Goal: Information Seeking & Learning: Learn about a topic

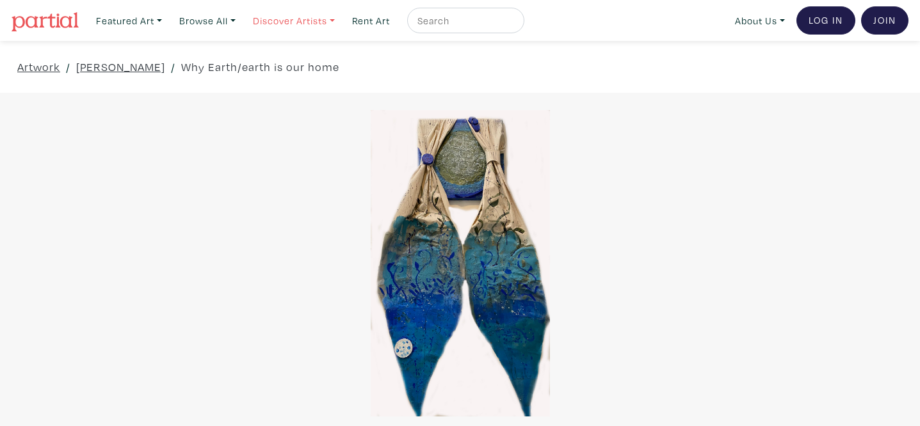
click at [168, 20] on link "Discover Artists" at bounding box center [128, 21] width 77 height 26
click at [316, 109] on link "OCAD U Showcase" at bounding box center [311, 115] width 105 height 12
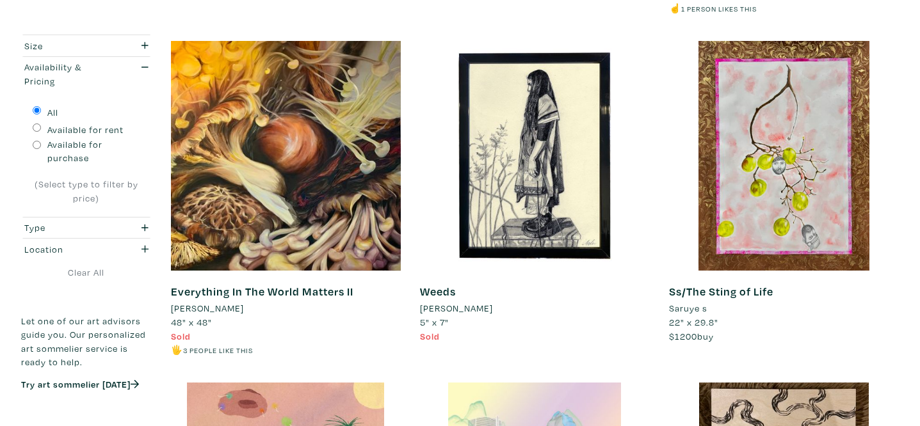
scroll to position [2255, 0]
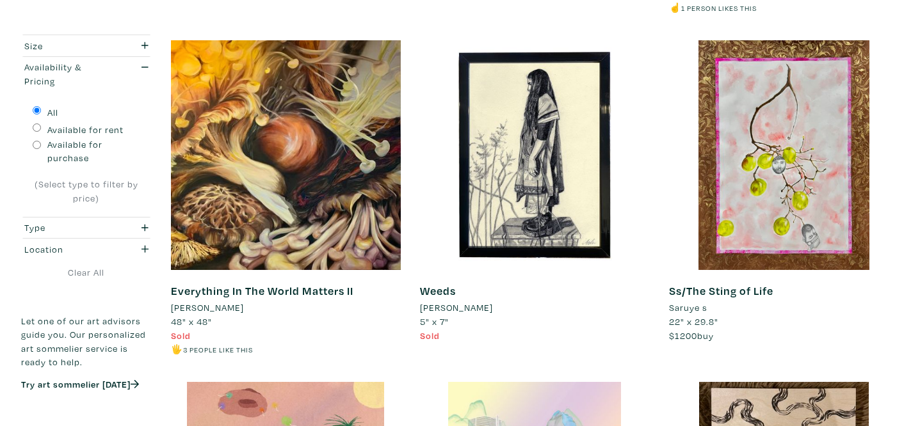
click at [480, 301] on li "[PERSON_NAME]" at bounding box center [456, 308] width 73 height 14
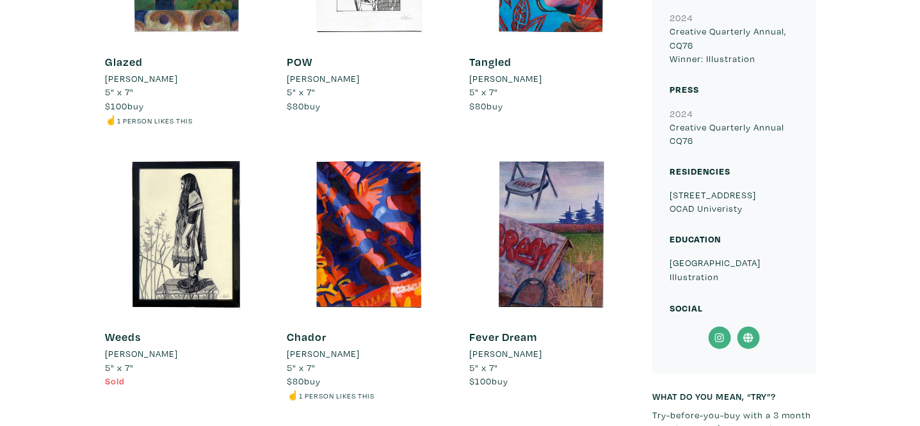
scroll to position [1002, 0]
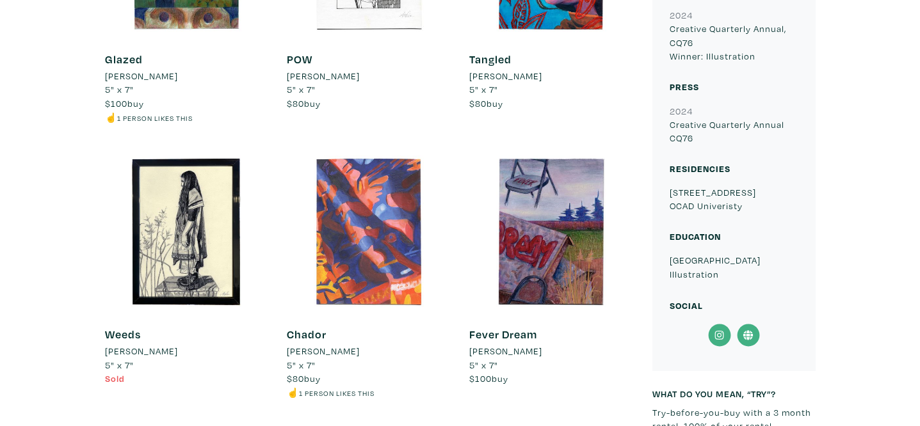
click at [406, 257] on div at bounding box center [368, 231] width 163 height 163
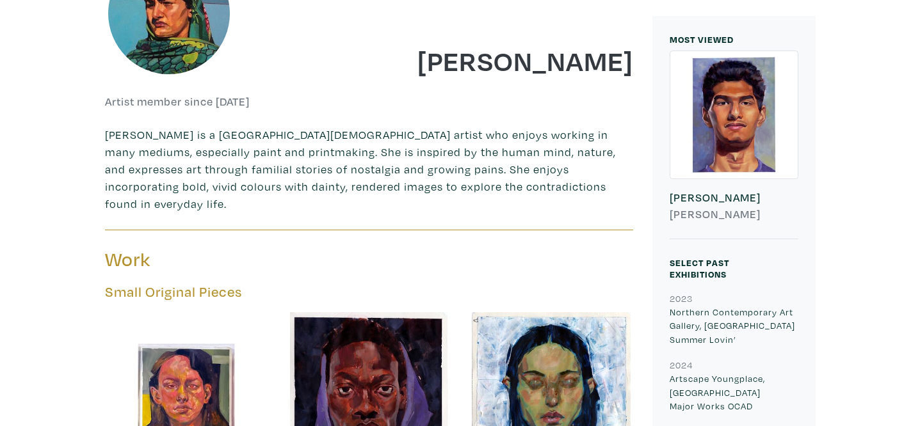
scroll to position [0, 0]
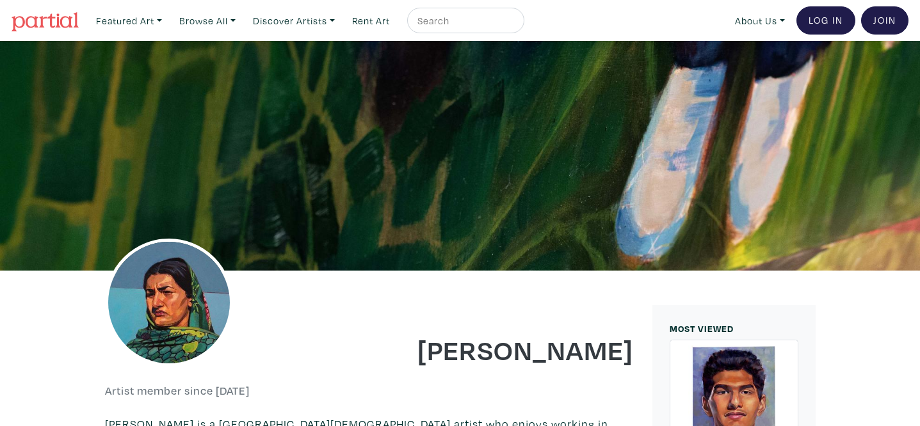
click at [475, 19] on input "text" at bounding box center [464, 21] width 96 height 16
type input "mio"
click at [515, 24] on button "submit" at bounding box center [515, 24] width 0 height 0
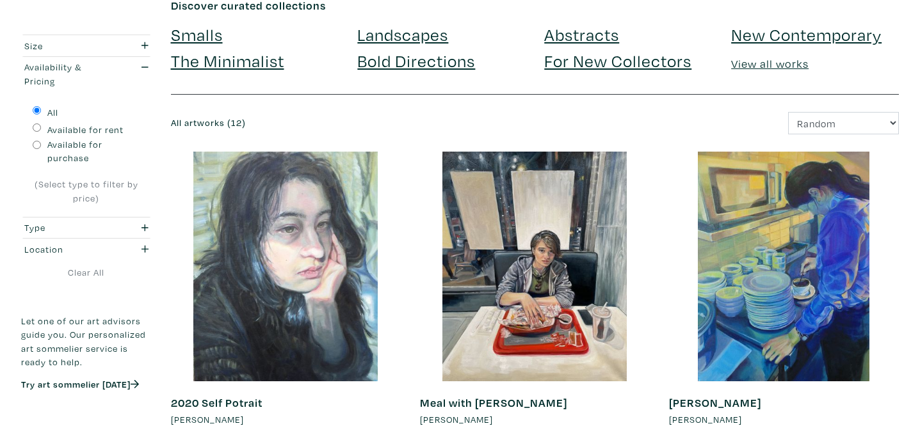
scroll to position [98, 0]
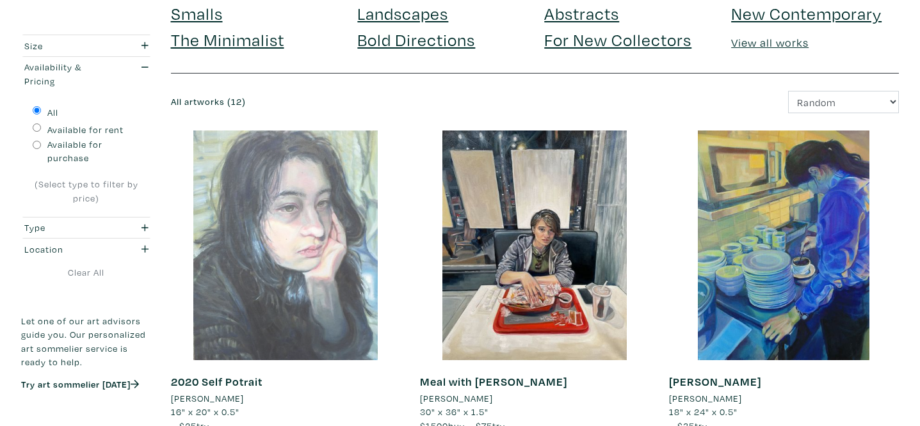
click at [319, 315] on div at bounding box center [286, 246] width 230 height 230
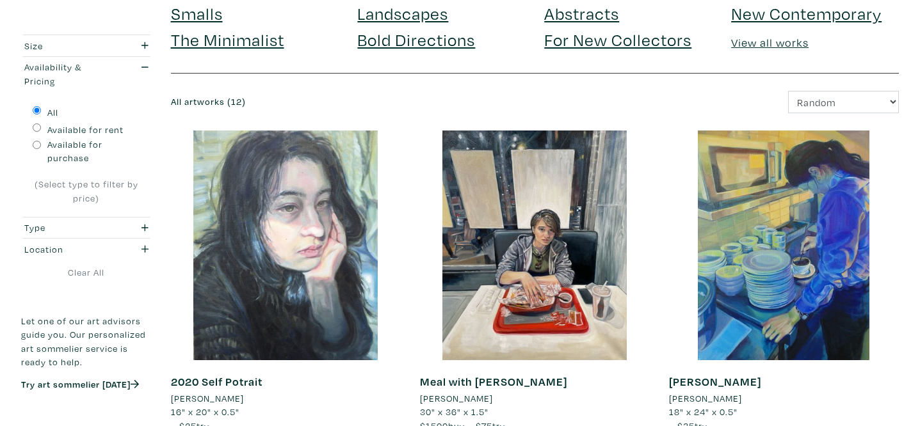
scroll to position [0, 0]
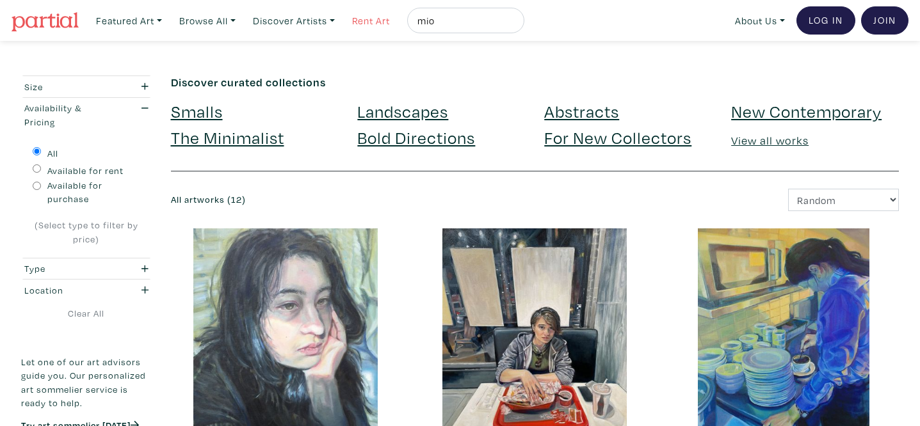
drag, startPoint x: 446, startPoint y: 18, endPoint x: 394, endPoint y: 16, distance: 51.9
click at [394, 16] on ul "Featured Art Smalls Landscapes Abstracts New Contemporary The Minimalist Bold D…" at bounding box center [307, 21] width 434 height 26
type input "helen tran"
click at [515, 24] on button "submit" at bounding box center [515, 24] width 0 height 0
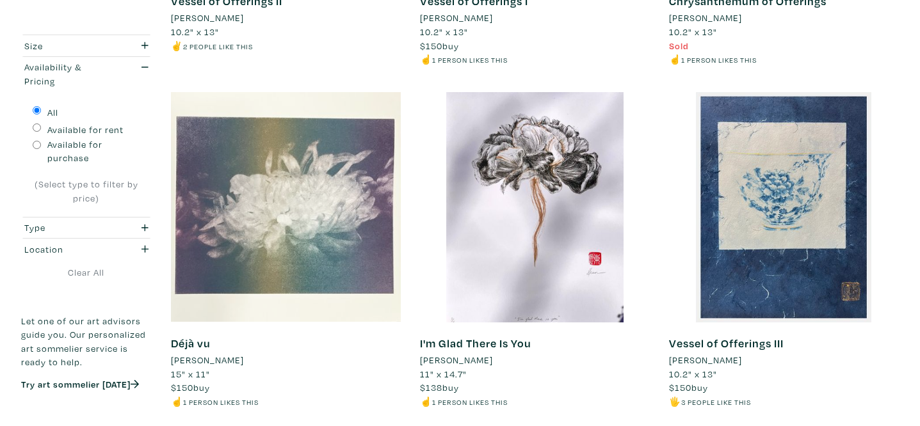
scroll to position [819, 0]
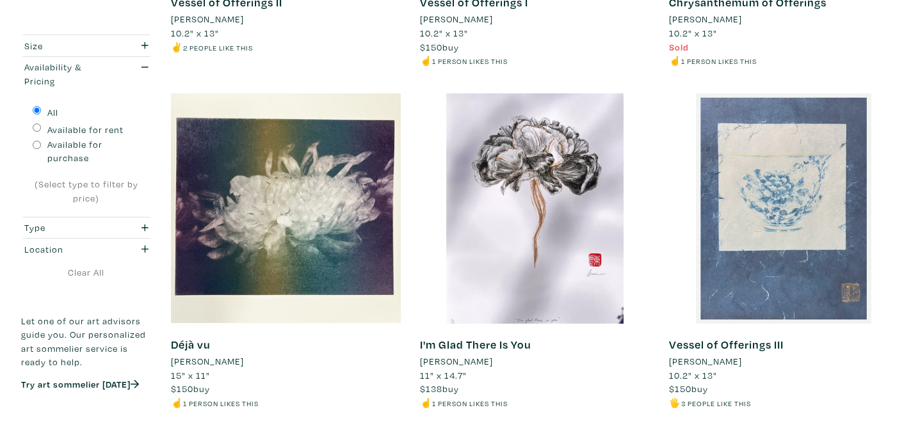
click at [809, 182] on div at bounding box center [784, 208] width 230 height 230
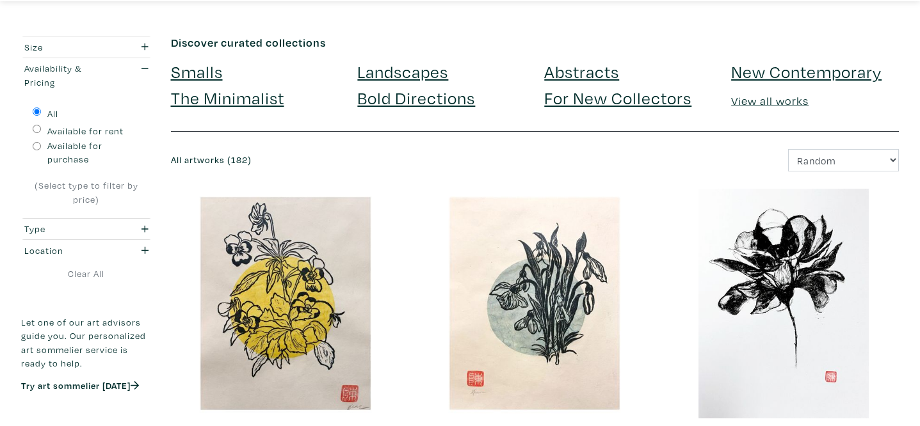
scroll to position [0, 0]
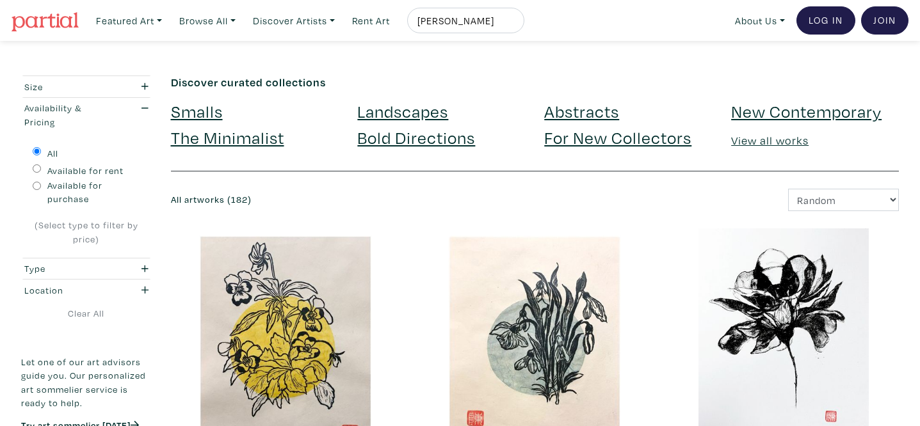
drag, startPoint x: 489, startPoint y: 19, endPoint x: 424, endPoint y: 19, distance: 64.6
click at [424, 19] on input "helen tran" at bounding box center [464, 21] width 96 height 16
type input "saruye"
click at [515, 24] on button "submit" at bounding box center [515, 24] width 0 height 0
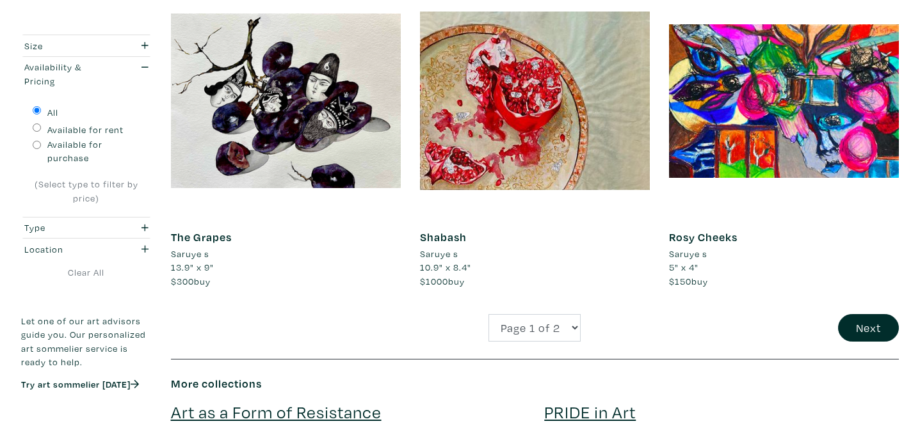
scroll to position [2599, 0]
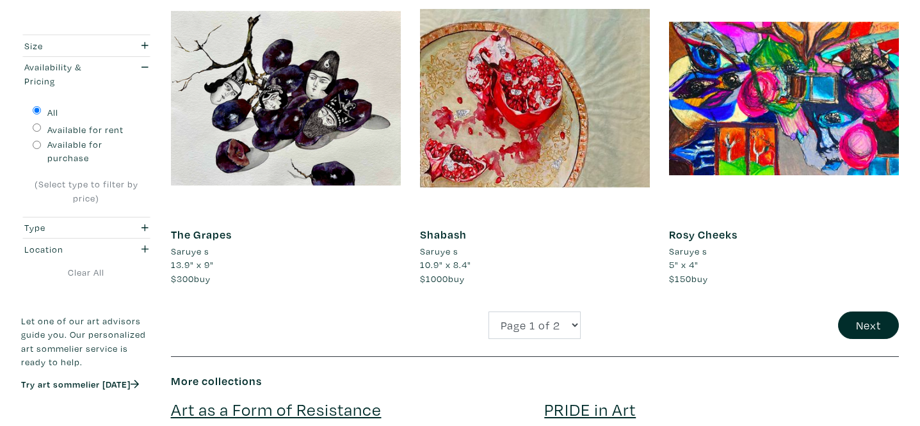
click at [205, 252] on li "Saruye s" at bounding box center [190, 251] width 38 height 14
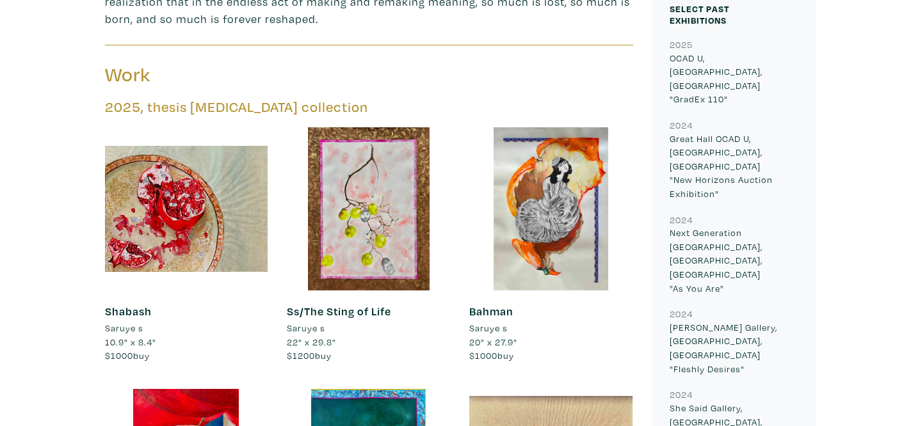
scroll to position [559, 0]
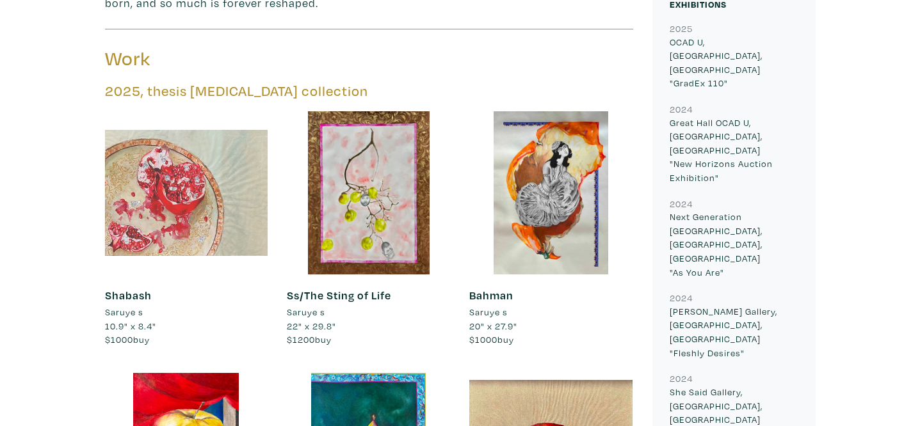
click at [198, 211] on div at bounding box center [186, 192] width 163 height 163
click at [177, 219] on div at bounding box center [186, 192] width 163 height 163
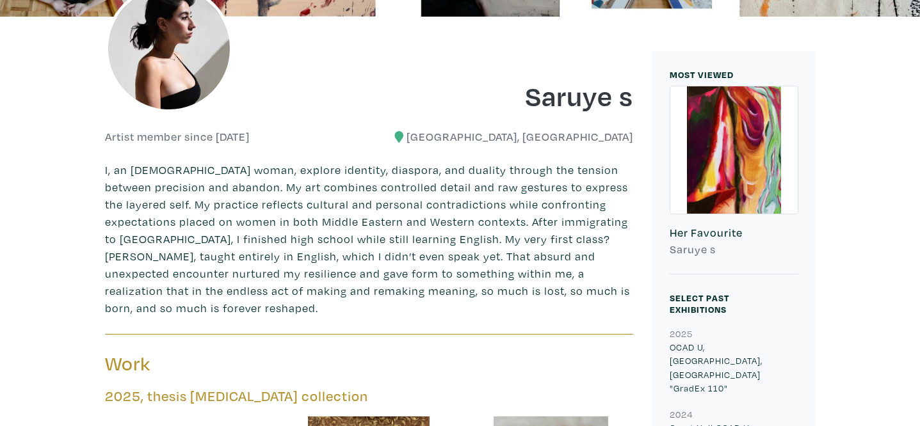
scroll to position [0, 0]
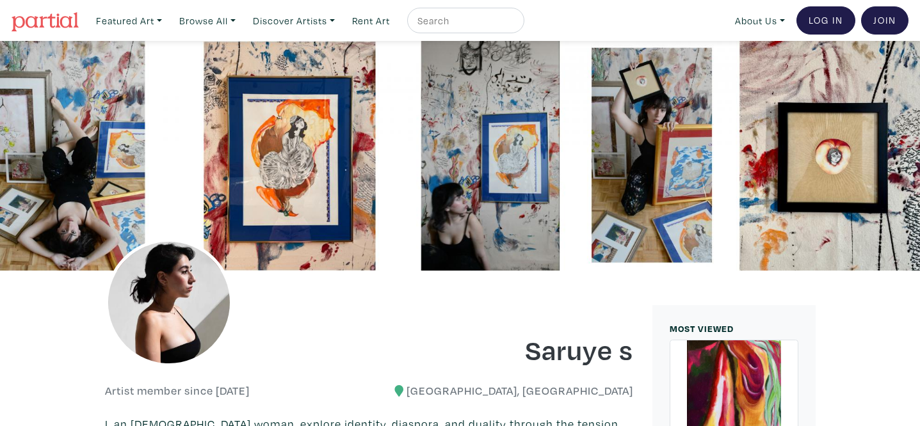
click at [465, 23] on input "text" at bounding box center [464, 21] width 96 height 16
type input "mio"
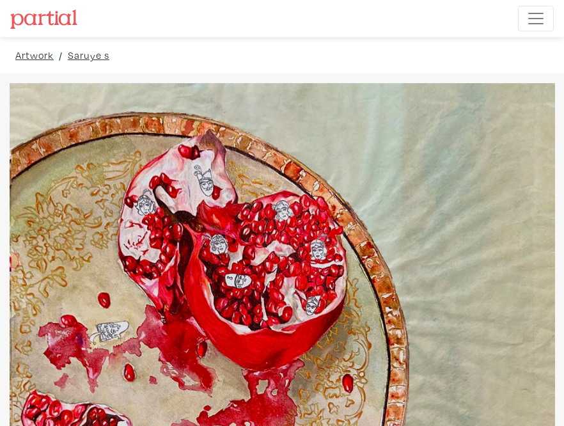
drag, startPoint x: 459, startPoint y: 178, endPoint x: 561, endPoint y: 290, distance: 151.8
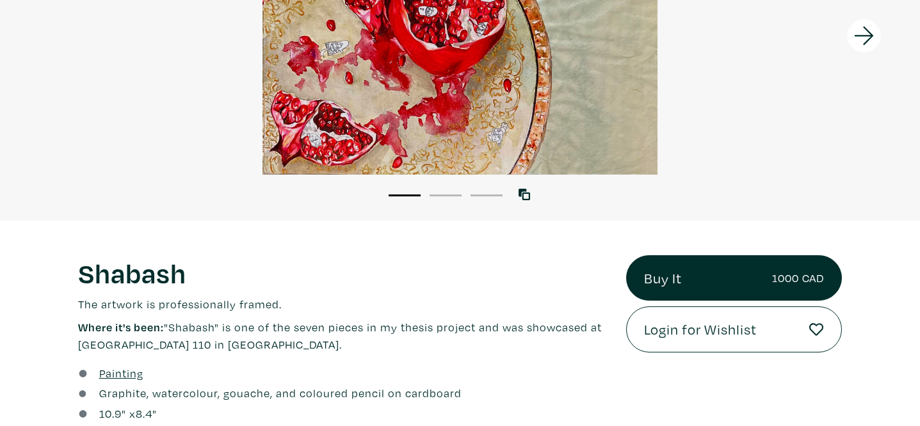
scroll to position [364, 0]
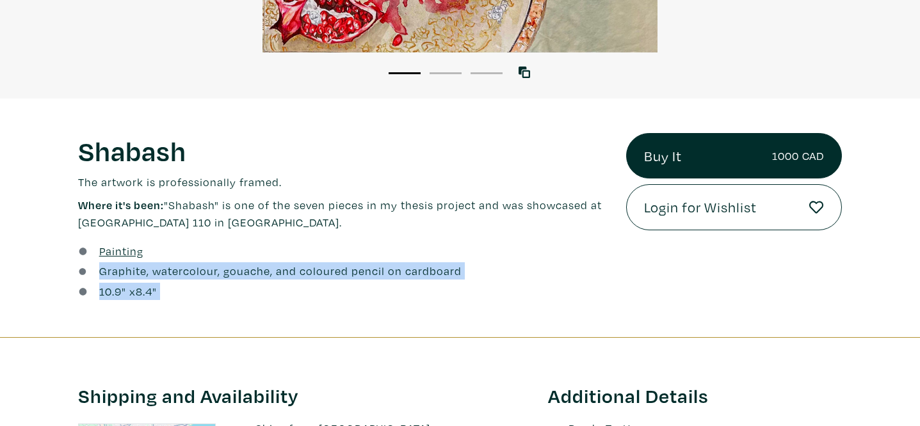
drag, startPoint x: 98, startPoint y: 267, endPoint x: 193, endPoint y: 315, distance: 106.2
copy div "Graphite, watercolour, gouache, and coloured pencil on cardboard 10.9 " x 8.4 "…"
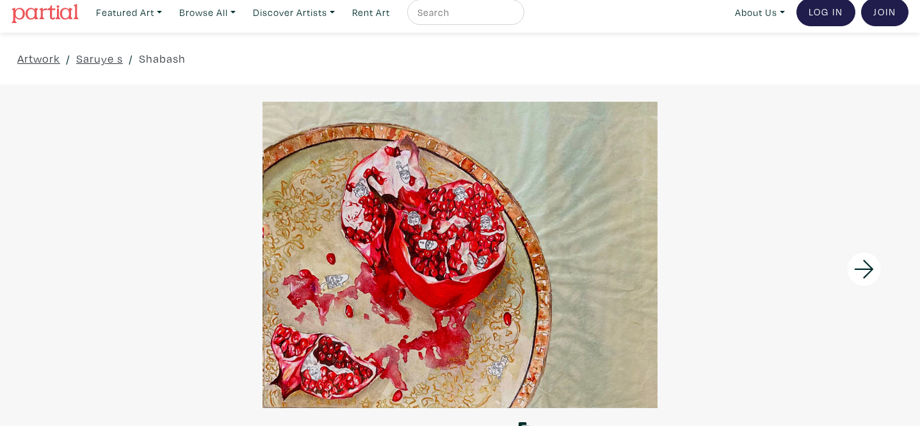
scroll to position [0, 0]
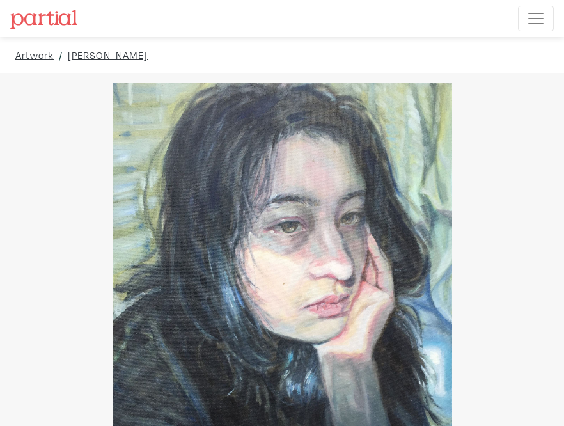
drag, startPoint x: 463, startPoint y: 200, endPoint x: 661, endPoint y: 225, distance: 199.9
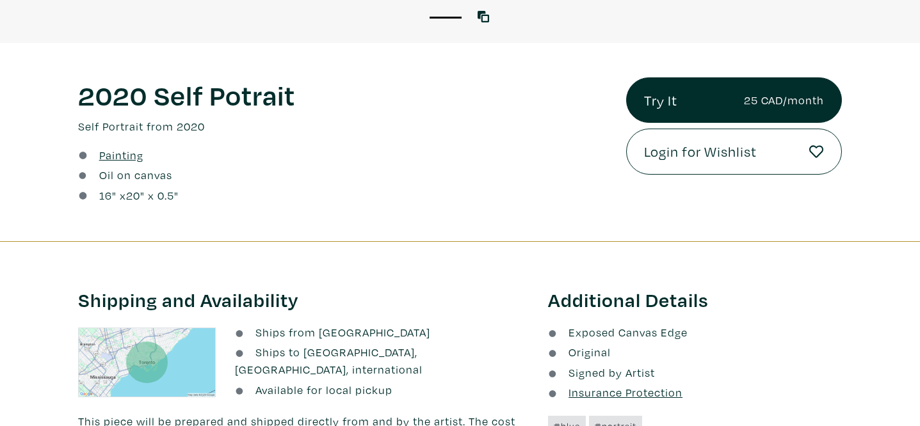
scroll to position [419, 0]
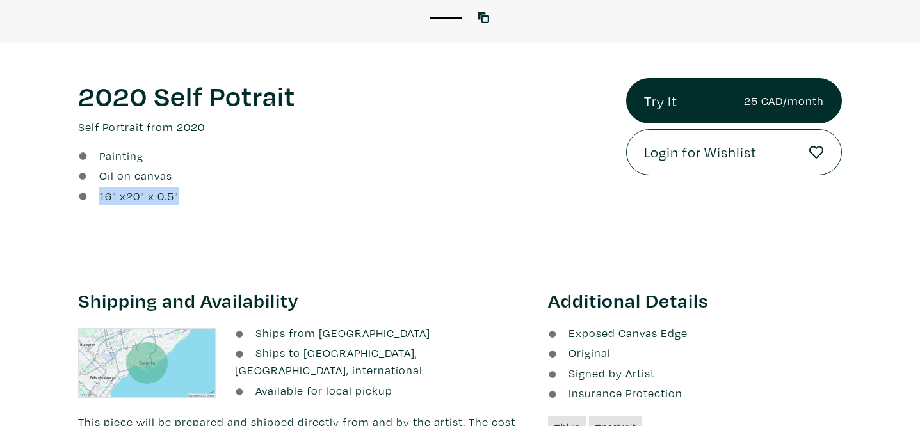
drag, startPoint x: 99, startPoint y: 193, endPoint x: 221, endPoint y: 197, distance: 122.9
click at [221, 197] on div "16 " x 20 " x 0.5"" at bounding box center [342, 196] width 529 height 17
copy div "16 " x 20 " x 0.5""
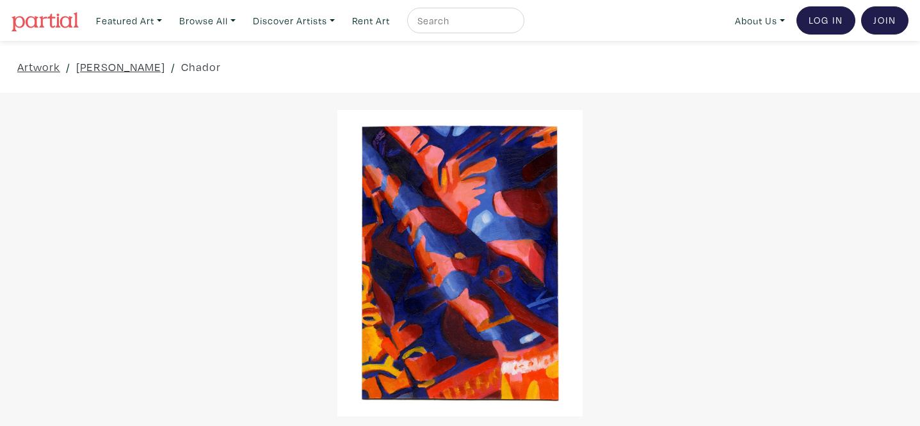
click at [261, 153] on div at bounding box center [460, 263] width 920 height 307
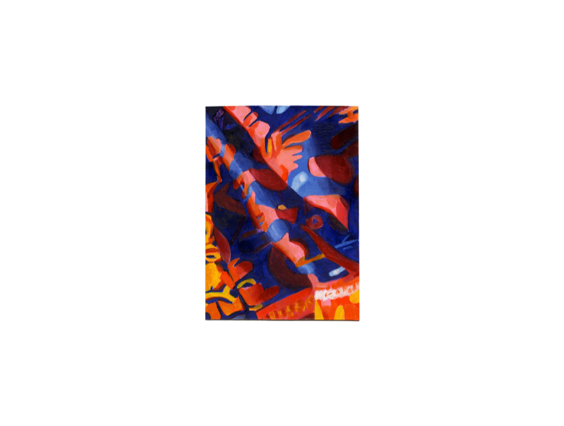
scroll to position [155, 0]
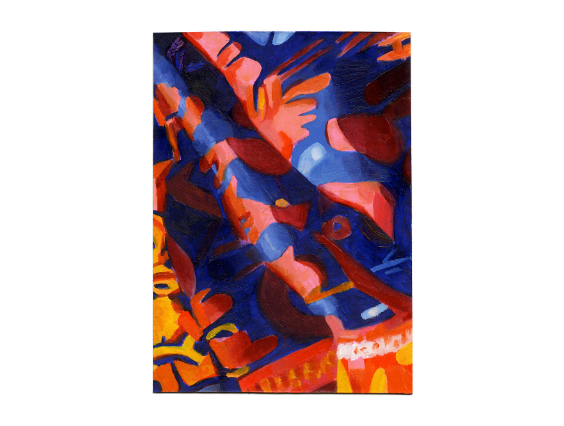
drag, startPoint x: 454, startPoint y: 161, endPoint x: 560, endPoint y: 261, distance: 145.3
click at [0, 0] on div "1 2 3 4 View with WallSpacer AR" at bounding box center [282, 213] width 564 height 426
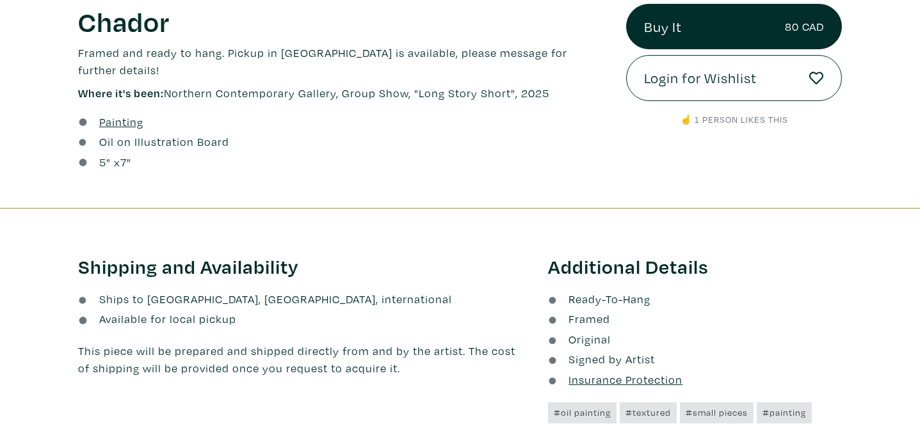
scroll to position [491, 0]
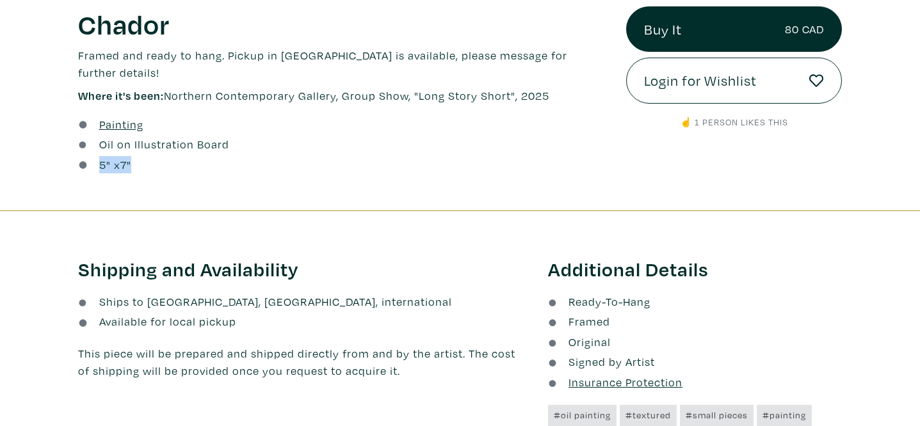
drag, startPoint x: 97, startPoint y: 150, endPoint x: 141, endPoint y: 150, distance: 44.8
click at [141, 156] on div "5 " x 7 "" at bounding box center [342, 164] width 529 height 17
copy div "5 " x 7 ""
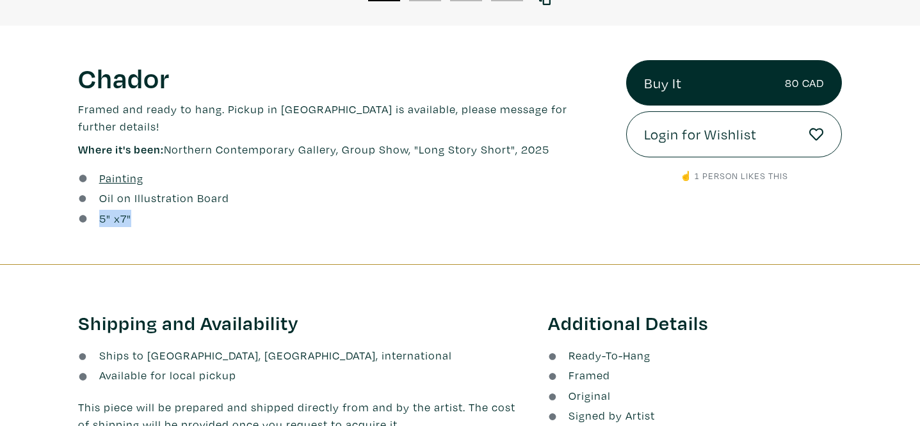
scroll to position [403, 0]
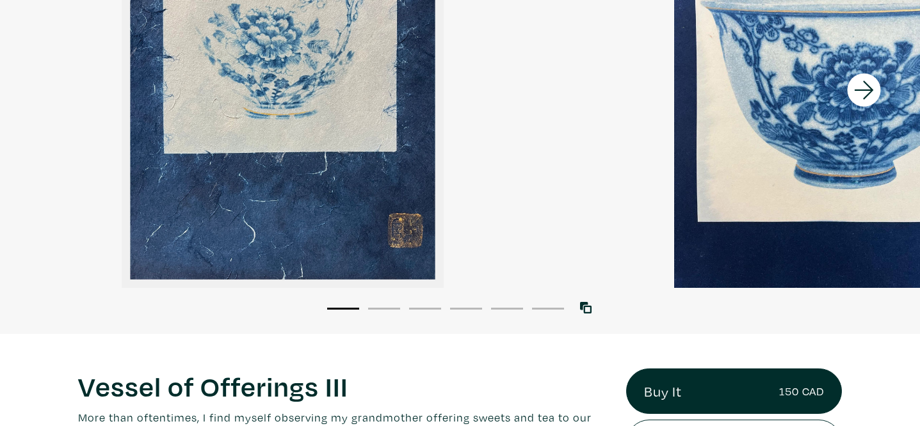
scroll to position [304, 0]
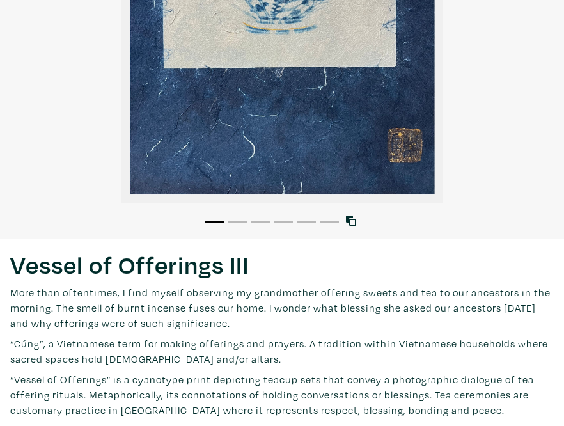
drag, startPoint x: 504, startPoint y: 116, endPoint x: 558, endPoint y: 269, distance: 161.5
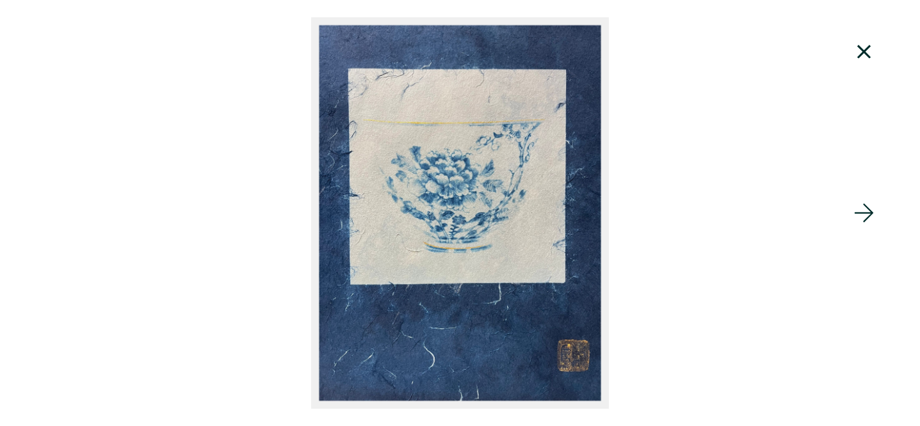
scroll to position [520, 0]
click at [863, 46] on icon at bounding box center [864, 52] width 44 height 35
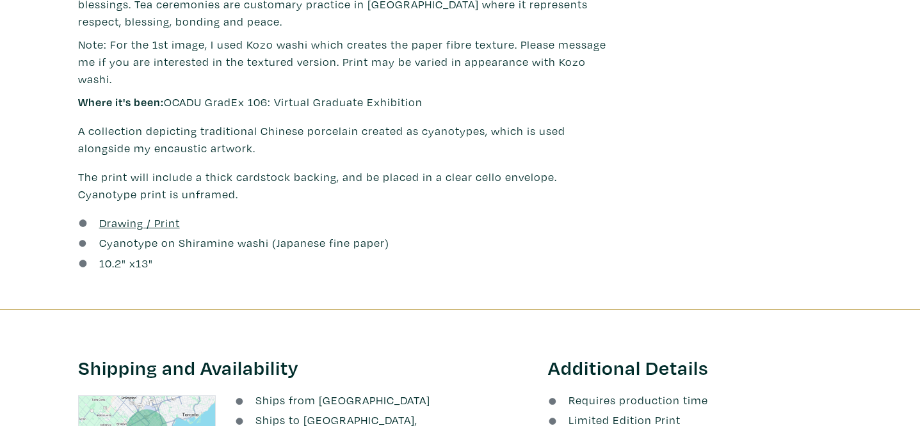
scroll to position [673, 0]
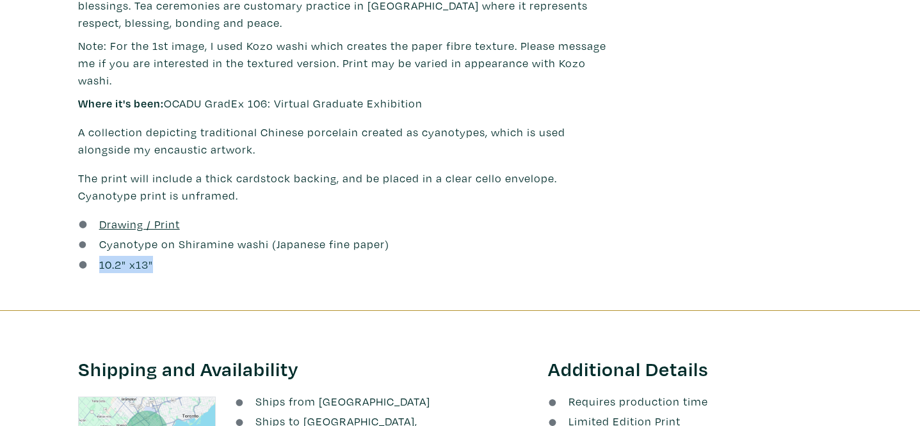
drag, startPoint x: 99, startPoint y: 262, endPoint x: 175, endPoint y: 264, distance: 75.5
click at [175, 264] on div "10.2 " x 13 "" at bounding box center [342, 264] width 529 height 17
copy div "10.2 " x 13 ""
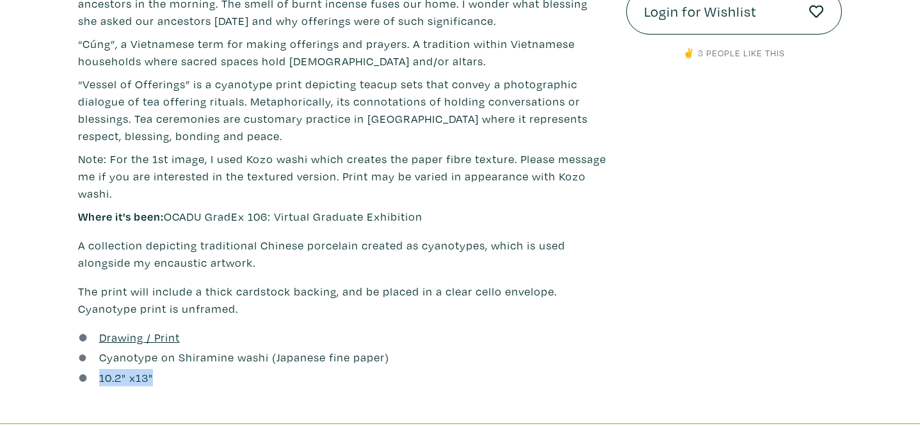
scroll to position [557, 0]
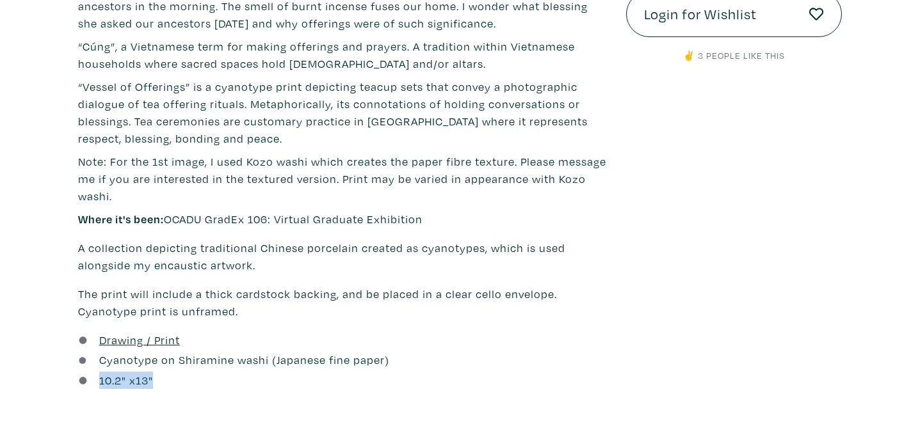
copy div "10.2 " x 13 ""
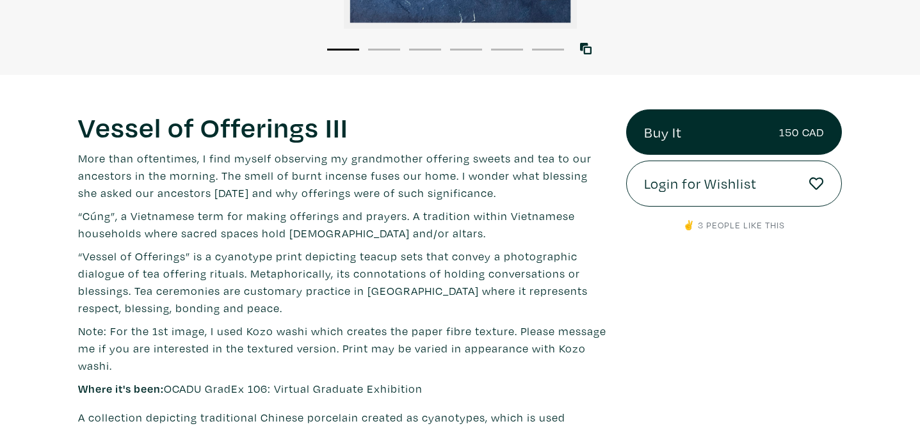
scroll to position [339, 0]
